Goal: Find specific page/section: Find specific page/section

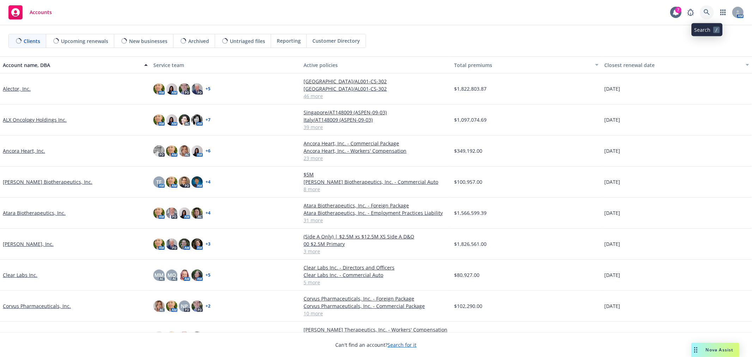
click at [710, 7] on link at bounding box center [707, 12] width 14 height 14
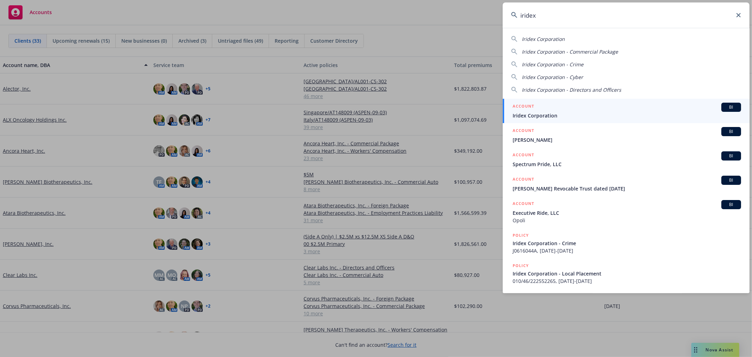
type input "iridex"
click at [570, 112] on span "Iridex Corporation" at bounding box center [627, 115] width 228 height 7
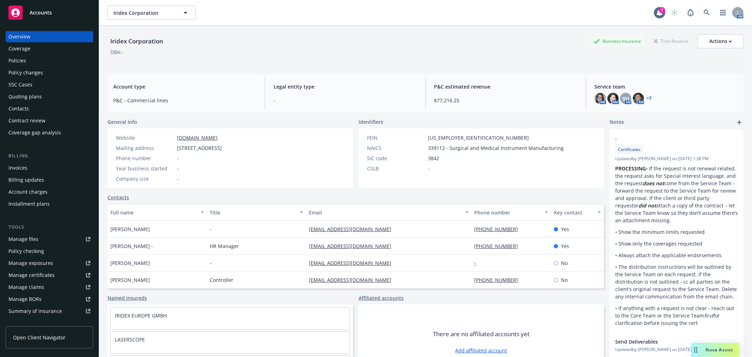
click at [13, 59] on div "Policies" at bounding box center [17, 60] width 18 height 11
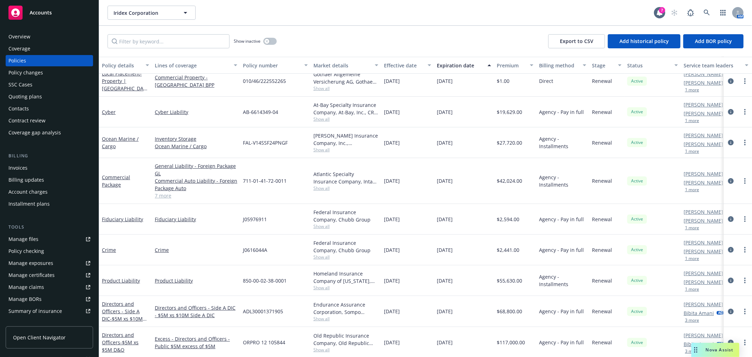
scroll to position [103, 0]
